Goal: Entertainment & Leisure: Consume media (video, audio)

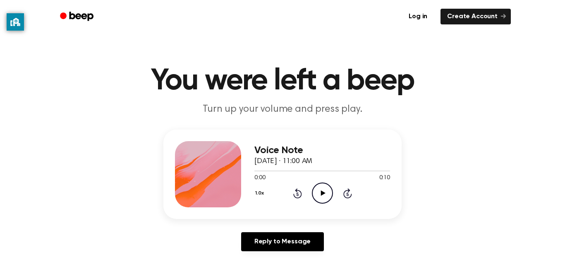
click at [323, 201] on icon "Play Audio" at bounding box center [322, 192] width 21 height 21
click at [297, 194] on icon at bounding box center [297, 193] width 2 height 3
click at [285, 186] on div "1.0x Rewind 5 seconds Play Audio Skip 5 seconds" at bounding box center [323, 192] width 136 height 21
click at [298, 194] on icon at bounding box center [297, 193] width 2 height 3
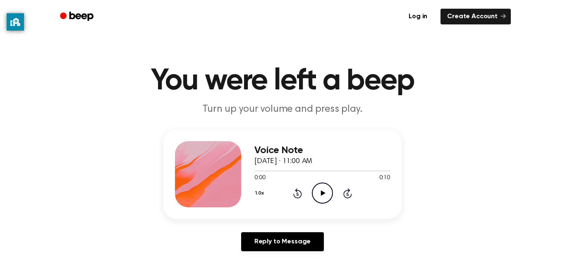
click at [322, 192] on icon at bounding box center [323, 192] width 5 height 5
click at [328, 192] on icon "Play Audio" at bounding box center [322, 192] width 21 height 21
click at [334, 189] on div "1.0x Rewind 5 seconds Play Audio Skip 5 seconds" at bounding box center [323, 192] width 136 height 21
click at [319, 195] on icon "Play Audio" at bounding box center [322, 192] width 21 height 21
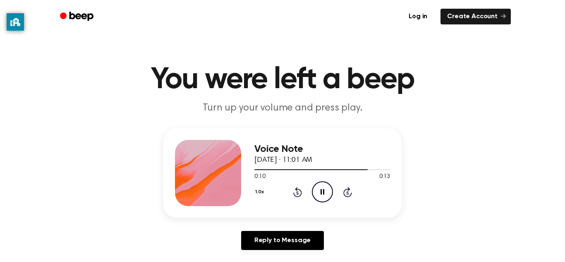
scroll to position [5, 0]
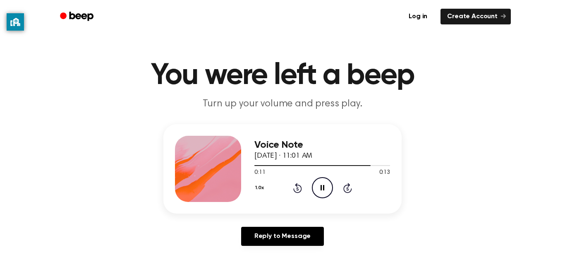
click at [298, 189] on icon at bounding box center [297, 188] width 2 height 3
click at [294, 190] on icon at bounding box center [297, 188] width 9 height 10
click at [297, 191] on icon "Rewind 5 seconds" at bounding box center [297, 187] width 9 height 11
click at [317, 194] on icon "Pause Audio" at bounding box center [322, 187] width 21 height 21
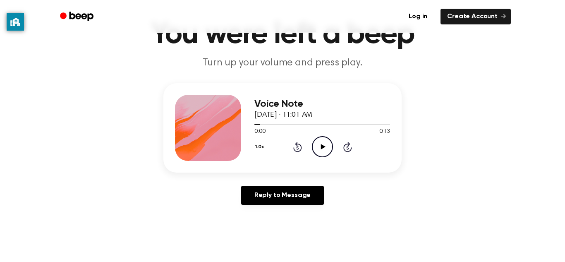
scroll to position [48, 0]
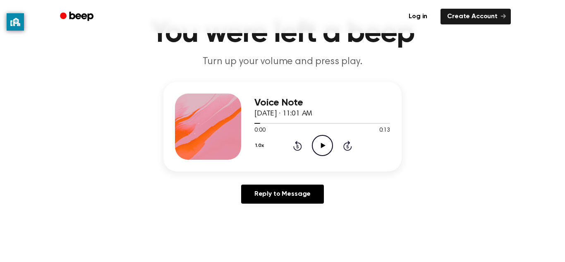
click at [324, 147] on icon "Play Audio" at bounding box center [322, 145] width 21 height 21
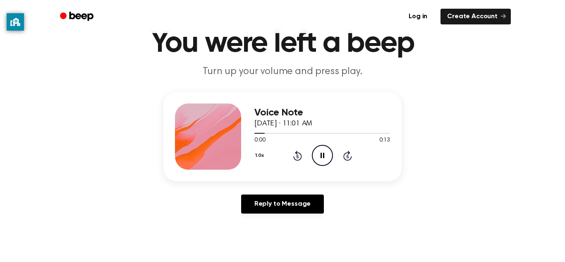
scroll to position [0, 0]
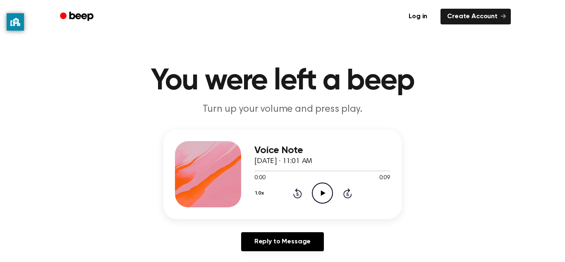
click at [327, 194] on icon "Play Audio" at bounding box center [322, 192] width 21 height 21
click at [320, 194] on icon "Play Audio" at bounding box center [322, 192] width 21 height 21
click at [298, 197] on icon at bounding box center [297, 193] width 9 height 10
click at [315, 188] on icon "Play Audio" at bounding box center [322, 192] width 21 height 21
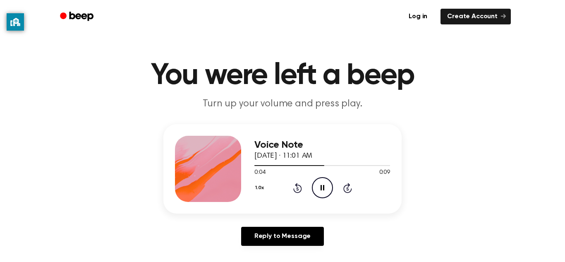
scroll to position [6, 0]
click at [293, 188] on icon at bounding box center [297, 187] width 9 height 10
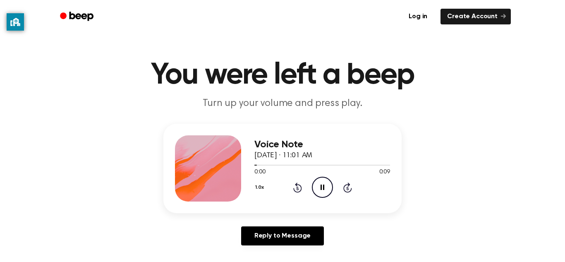
click at [298, 188] on icon at bounding box center [297, 188] width 2 height 3
click at [324, 188] on icon at bounding box center [323, 187] width 5 height 5
click at [298, 188] on icon at bounding box center [297, 188] width 2 height 3
click at [293, 190] on icon "Rewind 5 seconds" at bounding box center [297, 187] width 9 height 11
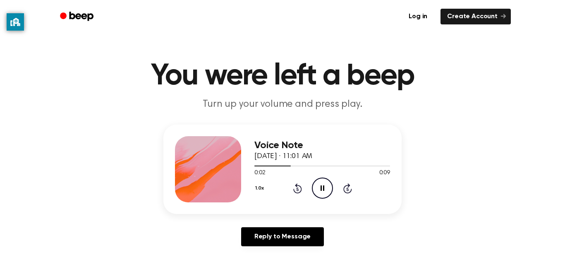
scroll to position [8, 0]
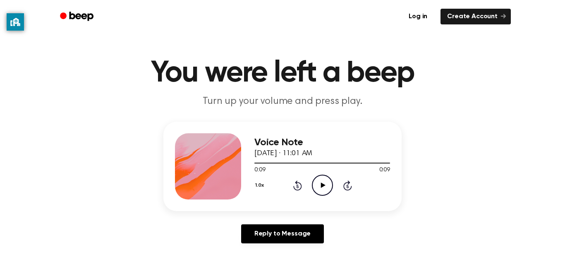
click at [298, 186] on icon at bounding box center [297, 186] width 2 height 3
click at [298, 187] on icon "Rewind 5 seconds" at bounding box center [297, 185] width 9 height 11
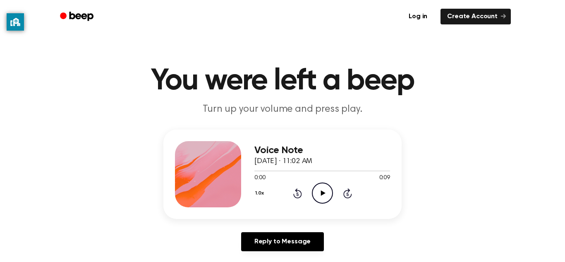
click at [315, 193] on icon "Play Audio" at bounding box center [322, 192] width 21 height 21
click at [329, 197] on icon "Play Audio" at bounding box center [322, 192] width 21 height 21
click at [298, 195] on icon "Rewind 5 seconds" at bounding box center [297, 193] width 9 height 11
click at [298, 194] on icon at bounding box center [297, 193] width 2 height 3
click at [317, 197] on icon "Play Audio" at bounding box center [322, 192] width 21 height 21
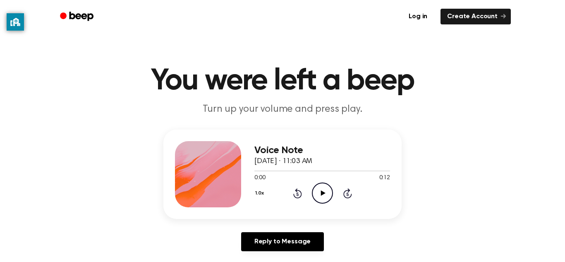
click at [314, 187] on icon "Play Audio" at bounding box center [322, 192] width 21 height 21
click at [317, 199] on icon "Play Audio" at bounding box center [322, 192] width 21 height 21
click at [298, 194] on icon at bounding box center [297, 193] width 2 height 3
click at [299, 194] on icon "Rewind 5 seconds" at bounding box center [297, 193] width 9 height 11
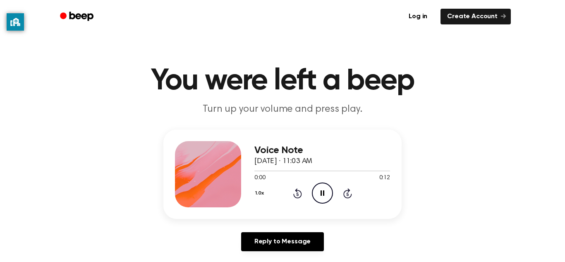
click at [298, 194] on icon at bounding box center [297, 193] width 2 height 3
click at [326, 199] on icon "Play Audio" at bounding box center [322, 192] width 21 height 21
click at [293, 188] on icon "Rewind 5 seconds" at bounding box center [297, 193] width 9 height 11
click at [297, 194] on icon at bounding box center [297, 193] width 2 height 3
click at [298, 193] on icon at bounding box center [297, 193] width 2 height 3
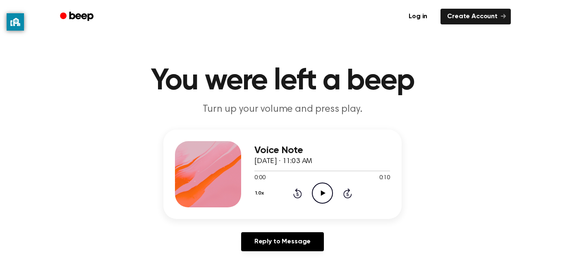
click at [328, 198] on icon "Play Audio" at bounding box center [322, 192] width 21 height 21
click at [327, 197] on icon "Play Audio" at bounding box center [322, 192] width 21 height 21
click at [298, 194] on icon at bounding box center [297, 193] width 2 height 3
click at [294, 197] on icon "Rewind 5 seconds" at bounding box center [297, 193] width 9 height 11
click at [298, 194] on icon at bounding box center [297, 193] width 2 height 3
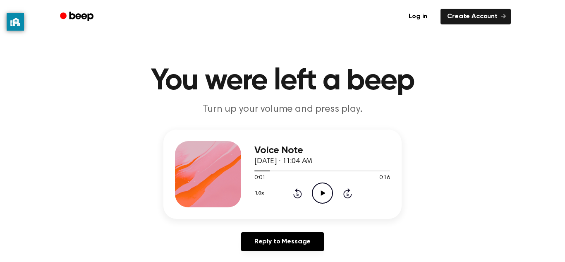
click at [298, 198] on icon at bounding box center [297, 193] width 9 height 10
click at [298, 194] on icon at bounding box center [297, 193] width 2 height 3
click at [324, 193] on icon at bounding box center [323, 192] width 5 height 5
click at [332, 189] on icon "Play Audio" at bounding box center [322, 192] width 21 height 21
click at [313, 203] on icon "Play Audio" at bounding box center [322, 192] width 21 height 21
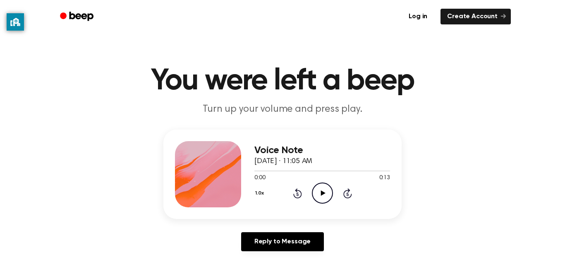
click at [323, 194] on icon at bounding box center [323, 192] width 5 height 5
click at [324, 198] on icon "Play Audio" at bounding box center [322, 192] width 21 height 21
click at [300, 195] on icon "Rewind 5 seconds" at bounding box center [297, 193] width 9 height 11
click at [297, 197] on icon "Rewind 5 seconds" at bounding box center [297, 193] width 9 height 11
click at [298, 195] on icon "Rewind 5 seconds" at bounding box center [297, 193] width 9 height 11
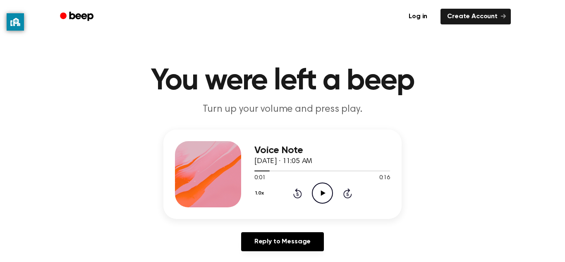
click at [300, 193] on icon "Rewind 5 seconds" at bounding box center [297, 193] width 9 height 11
click at [329, 199] on icon "Play Audio" at bounding box center [322, 192] width 21 height 21
click at [324, 187] on icon "Play Audio" at bounding box center [322, 192] width 21 height 21
click at [328, 199] on icon "Play Audio" at bounding box center [322, 192] width 21 height 21
click at [328, 191] on icon "Play Audio" at bounding box center [322, 192] width 21 height 21
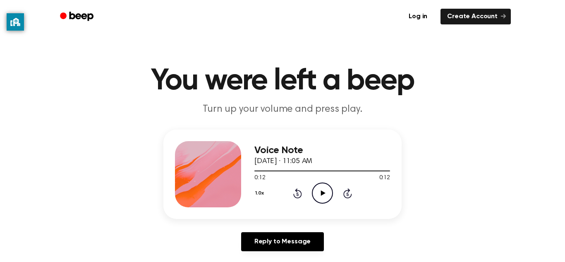
click at [315, 190] on icon "Play Audio" at bounding box center [322, 192] width 21 height 21
click at [321, 199] on icon "Play Audio" at bounding box center [322, 192] width 21 height 21
click at [286, 192] on div "1.0x Rewind 5 seconds Play Audio Skip 5 seconds" at bounding box center [323, 192] width 136 height 21
click at [298, 194] on icon at bounding box center [297, 193] width 2 height 3
click at [409, 173] on div "Voice Note September 6, 2023 · 11:00 AM 0:05 0:10 Your browser does not support…" at bounding box center [282, 194] width 545 height 128
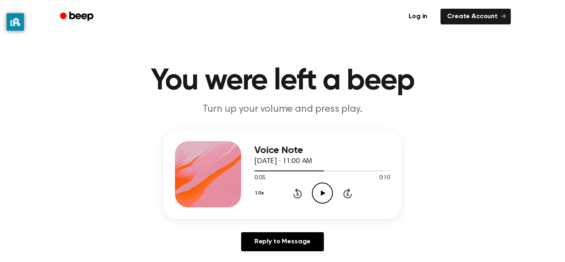
click at [490, 201] on div "Voice Note September 6, 2023 · 11:00 AM 0:05 0:10 Your browser does not support…" at bounding box center [282, 194] width 545 height 128
click at [524, 211] on div "Voice Note September 6, 2023 · 11:00 AM 0:05 0:10 Your browser does not support…" at bounding box center [282, 194] width 545 height 128
click at [510, 195] on div "Voice Note September 6, 2023 · 11:00 AM 0:05 0:10 Your browser does not support…" at bounding box center [282, 194] width 545 height 128
click at [323, 188] on icon "Play Audio" at bounding box center [322, 192] width 21 height 21
click at [321, 181] on div "0:10 0:10" at bounding box center [323, 178] width 136 height 9
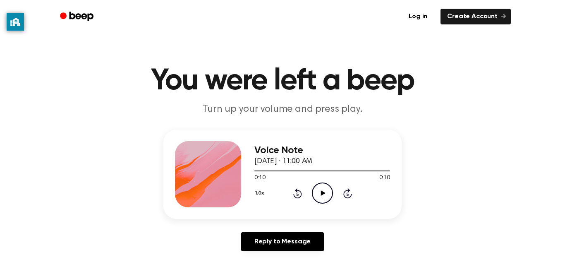
click at [327, 200] on icon "Play Audio" at bounding box center [322, 192] width 21 height 21
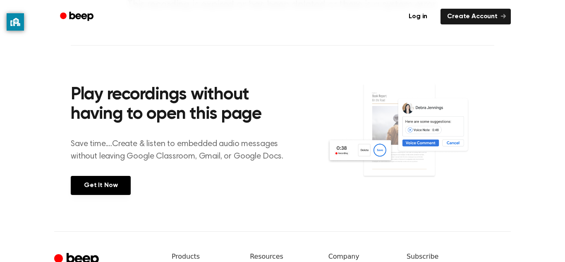
scroll to position [103, 0]
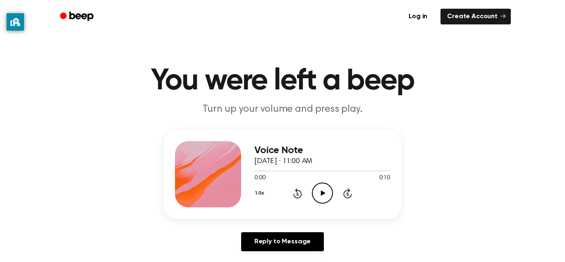
click at [326, 190] on icon "Play Audio" at bounding box center [322, 192] width 21 height 21
click at [325, 200] on icon "Play Audio" at bounding box center [322, 192] width 21 height 21
click at [327, 189] on icon "Play Audio" at bounding box center [322, 192] width 21 height 21
click at [321, 190] on icon "Pause Audio" at bounding box center [322, 192] width 21 height 21
click at [322, 199] on icon "Play Audio" at bounding box center [322, 192] width 21 height 21
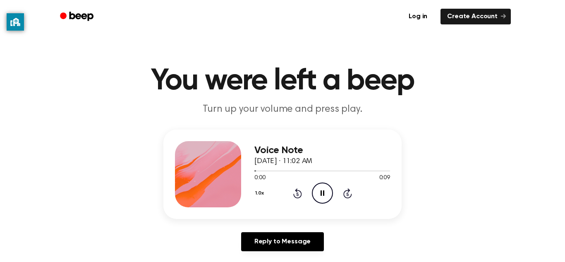
click at [322, 193] on icon at bounding box center [323, 192] width 4 height 5
click at [319, 201] on icon "Play Audio" at bounding box center [322, 192] width 21 height 21
click at [325, 192] on icon "Play Audio" at bounding box center [322, 192] width 21 height 21
click at [298, 194] on icon at bounding box center [297, 193] width 2 height 3
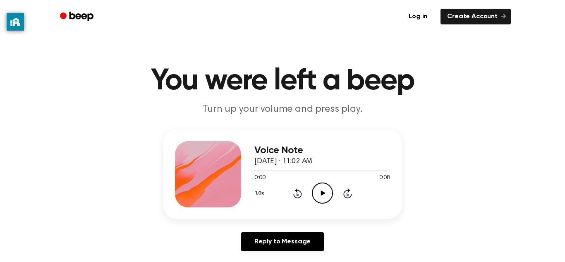
click at [298, 194] on icon at bounding box center [297, 193] width 2 height 3
click at [297, 197] on icon at bounding box center [297, 193] width 9 height 10
click at [323, 193] on icon at bounding box center [323, 192] width 5 height 5
click at [325, 190] on icon "Play Audio" at bounding box center [322, 192] width 21 height 21
click at [324, 188] on icon "Play Audio" at bounding box center [322, 192] width 21 height 21
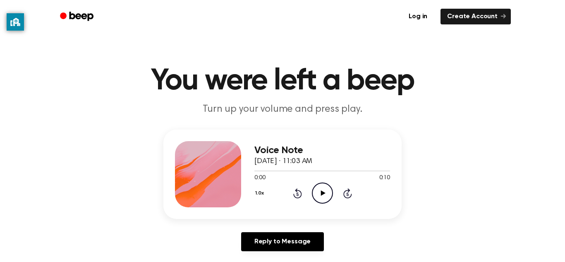
click at [329, 197] on icon "Play Audio" at bounding box center [322, 192] width 21 height 21
click at [321, 201] on icon "Play Audio" at bounding box center [322, 192] width 21 height 21
click at [325, 199] on icon "Play Audio" at bounding box center [322, 192] width 21 height 21
click at [318, 190] on icon "Play Audio" at bounding box center [322, 192] width 21 height 21
click at [327, 192] on icon "Play Audio" at bounding box center [322, 192] width 21 height 21
